Goal: Navigation & Orientation: Go to known website

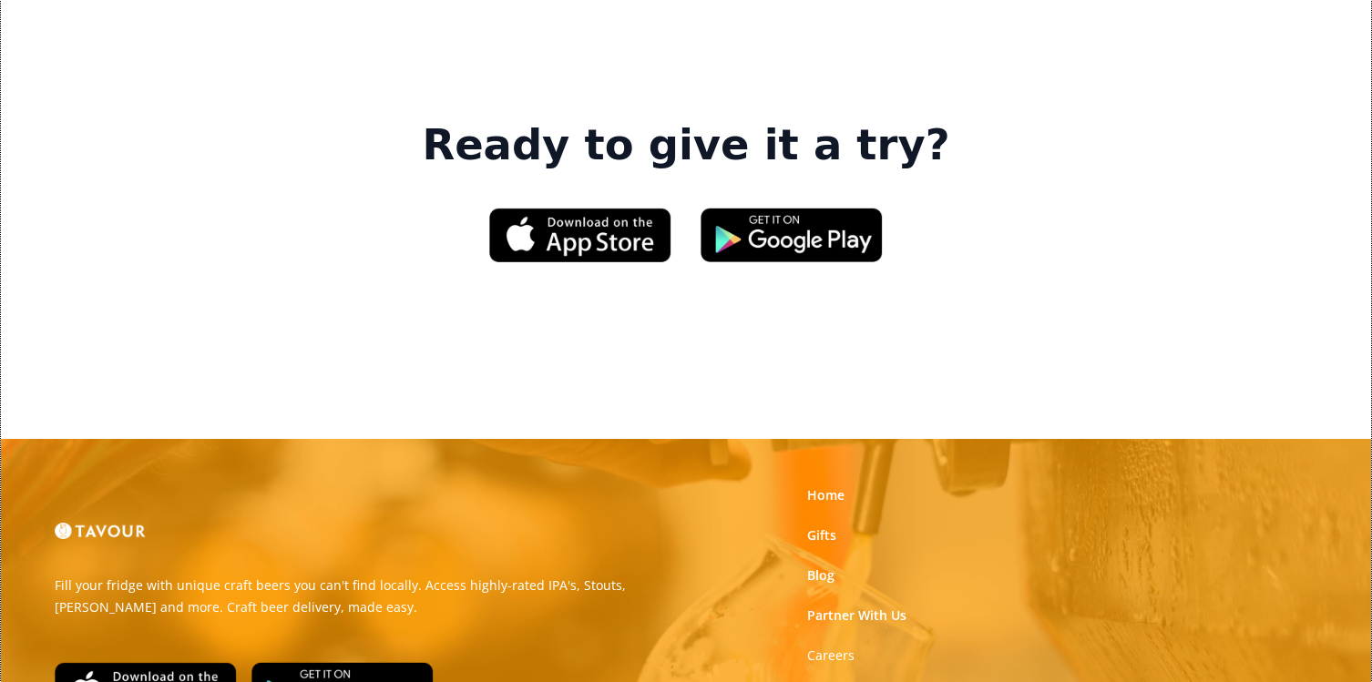
scroll to position [2821, 0]
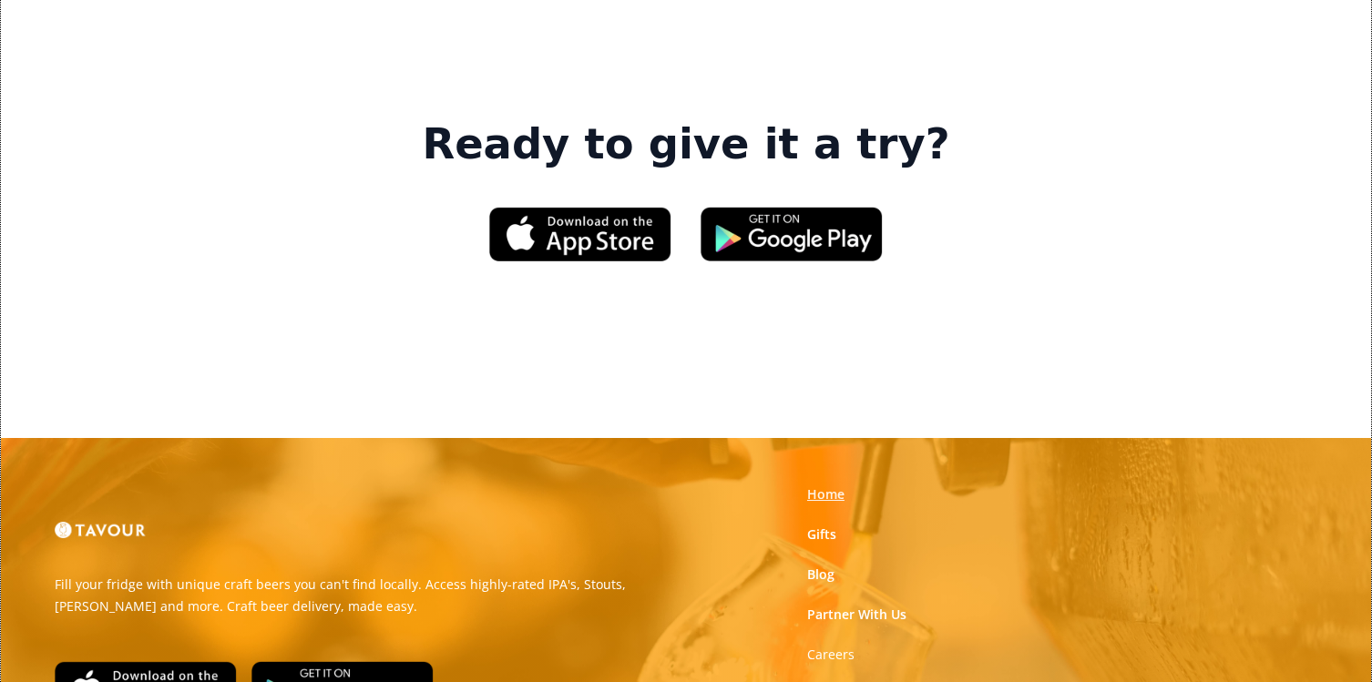
click at [824, 486] on link "Home" at bounding box center [825, 495] width 37 height 18
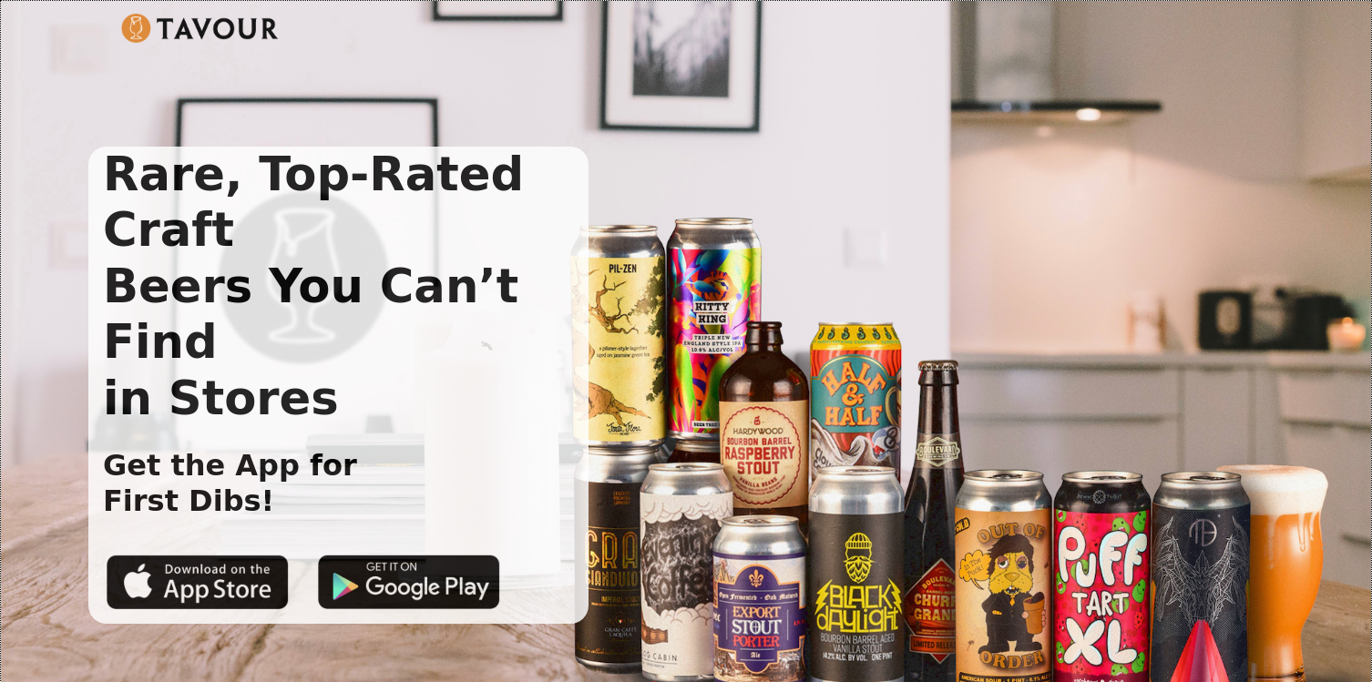
click at [213, 24] on img at bounding box center [200, 28] width 158 height 29
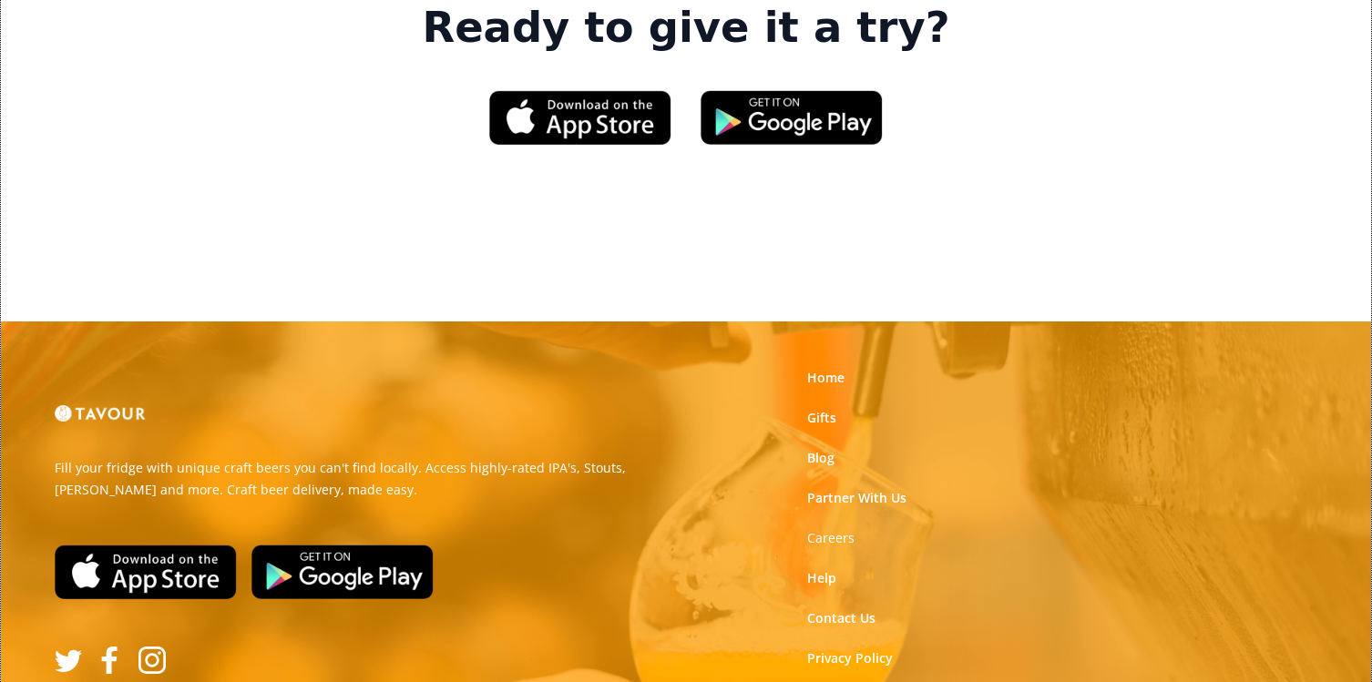
scroll to position [2964, 0]
